Goal: Go to known website: Access a specific website the user already knows

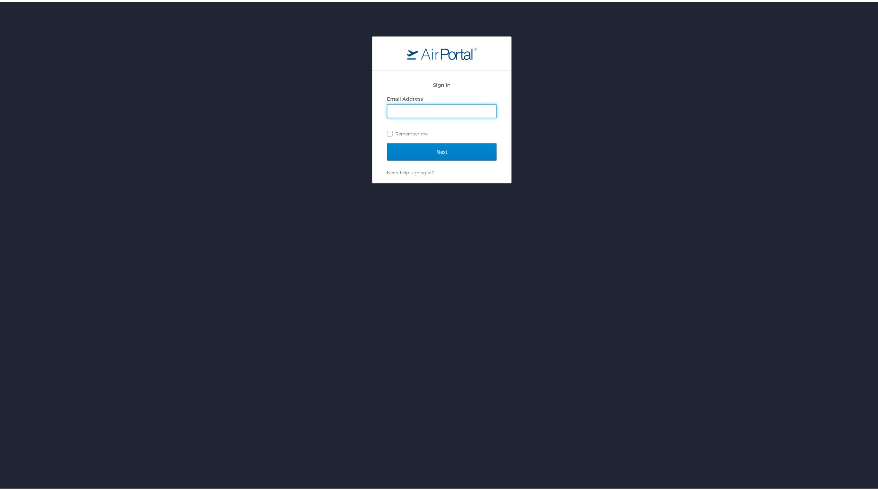
type input "[PERSON_NAME][EMAIL_ADDRESS][DOMAIN_NAME]"
click at [441, 144] on input "Next" at bounding box center [442, 150] width 110 height 17
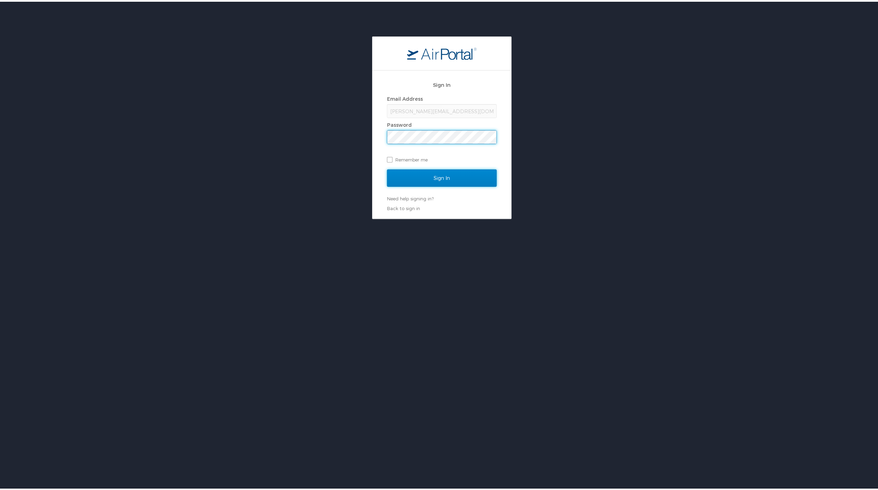
click at [440, 171] on input "Sign In" at bounding box center [442, 176] width 110 height 17
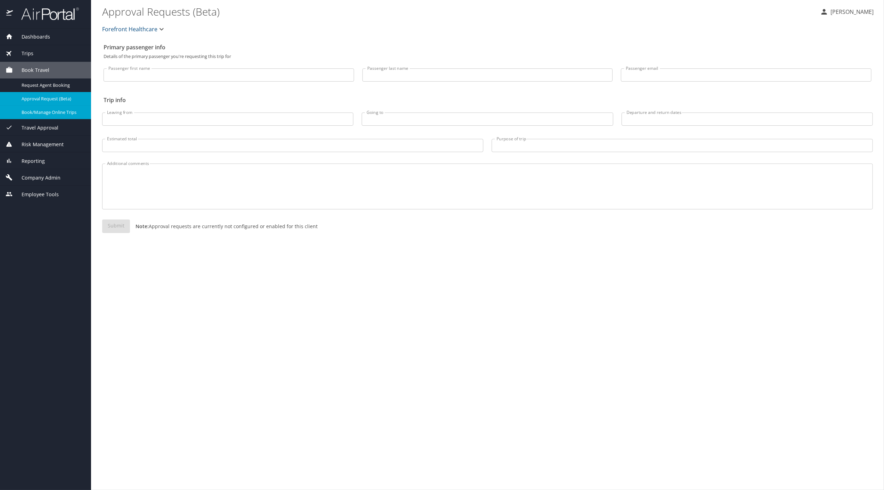
click at [40, 113] on span "Book/Manage Online Trips" at bounding box center [52, 112] width 61 height 7
